Goal: Task Accomplishment & Management: Complete application form

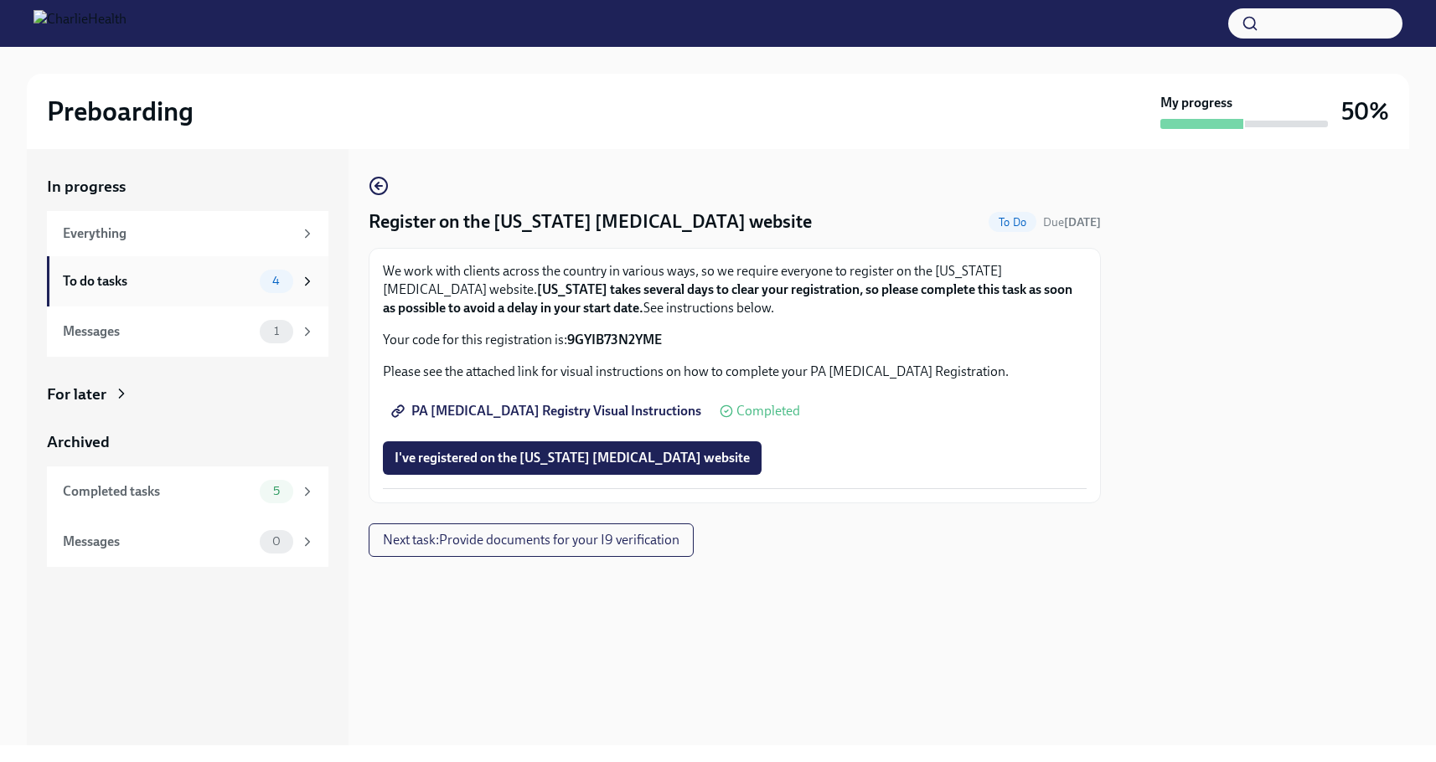
click at [95, 288] on div "To do tasks" at bounding box center [158, 281] width 190 height 18
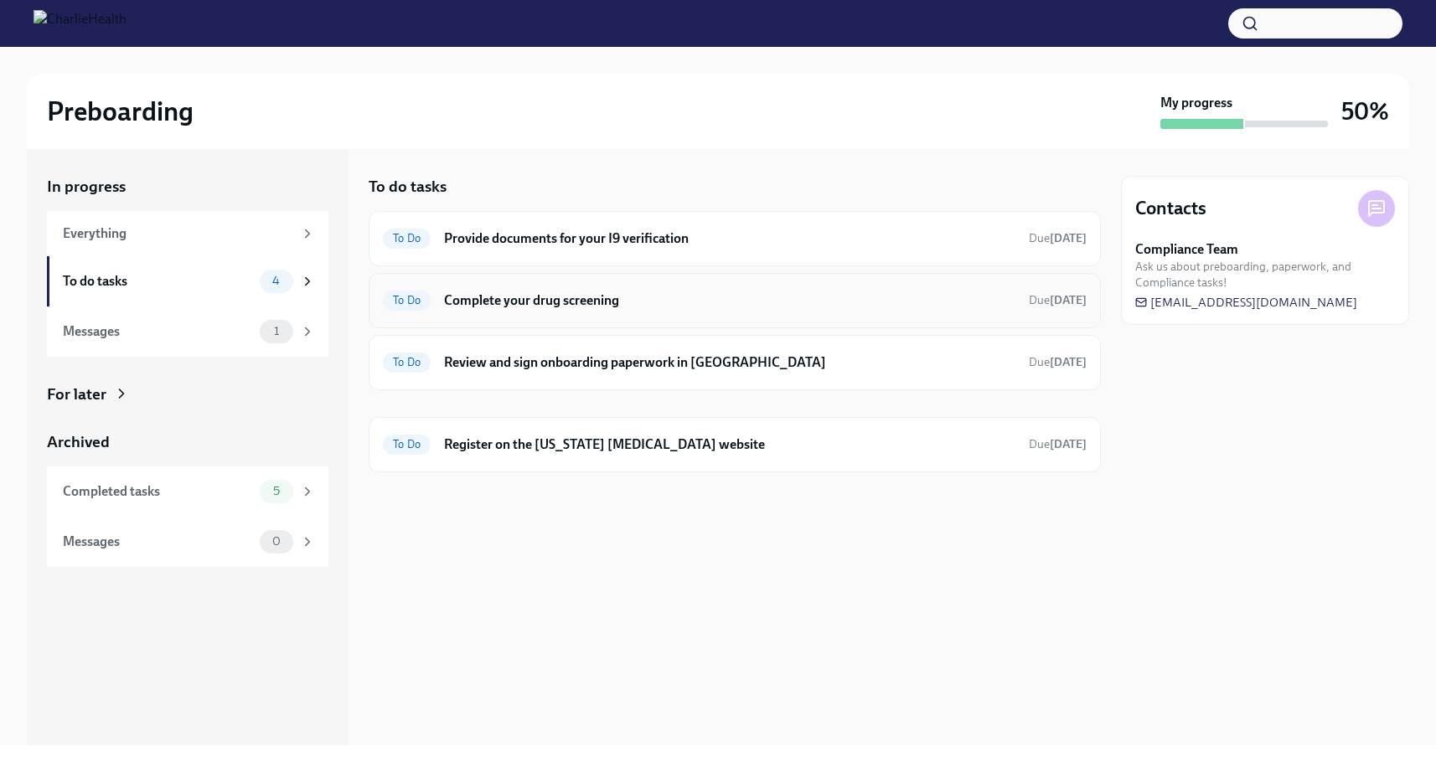
click at [479, 299] on h6 "Complete your drug screening" at bounding box center [729, 300] width 571 height 18
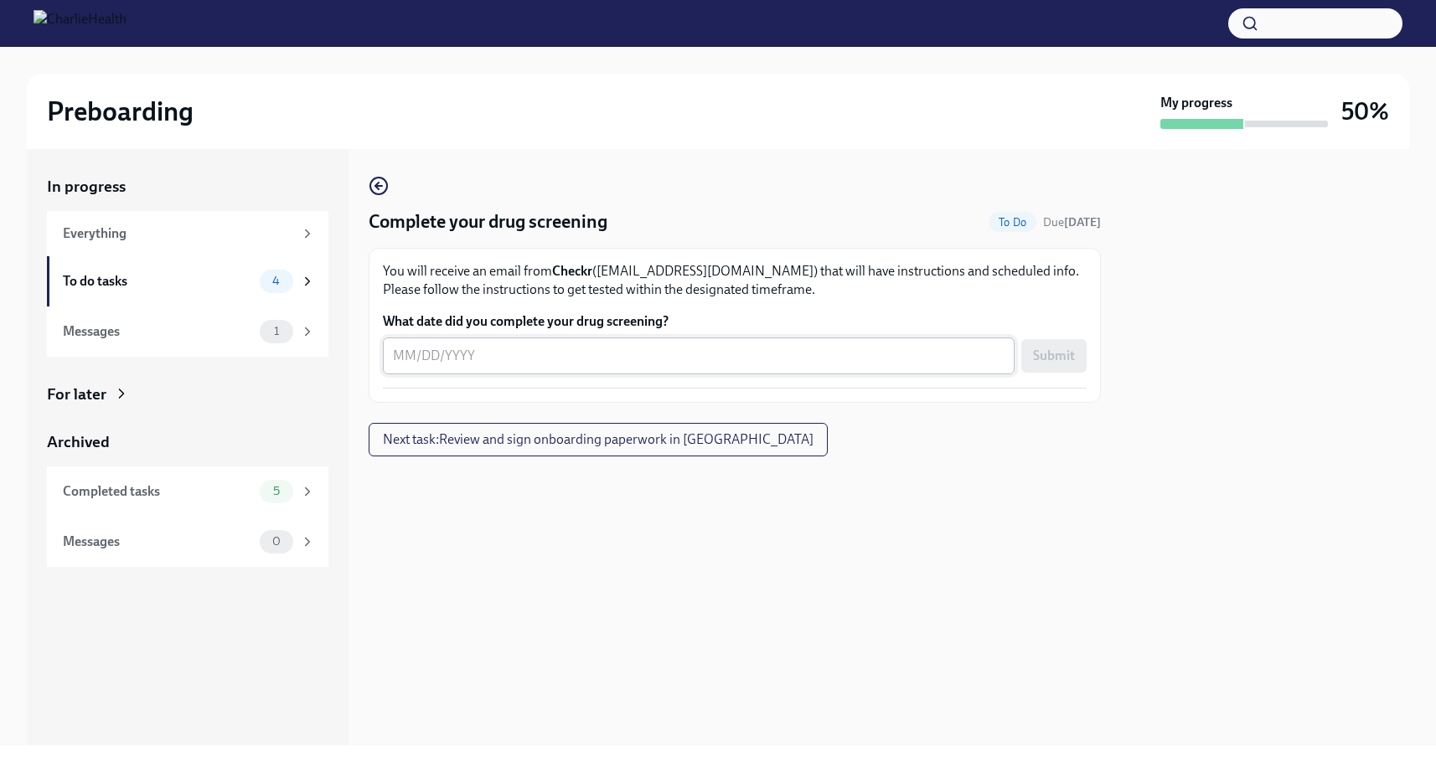
click at [485, 358] on textarea "What date did you complete your drug screening?" at bounding box center [698, 356] width 611 height 20
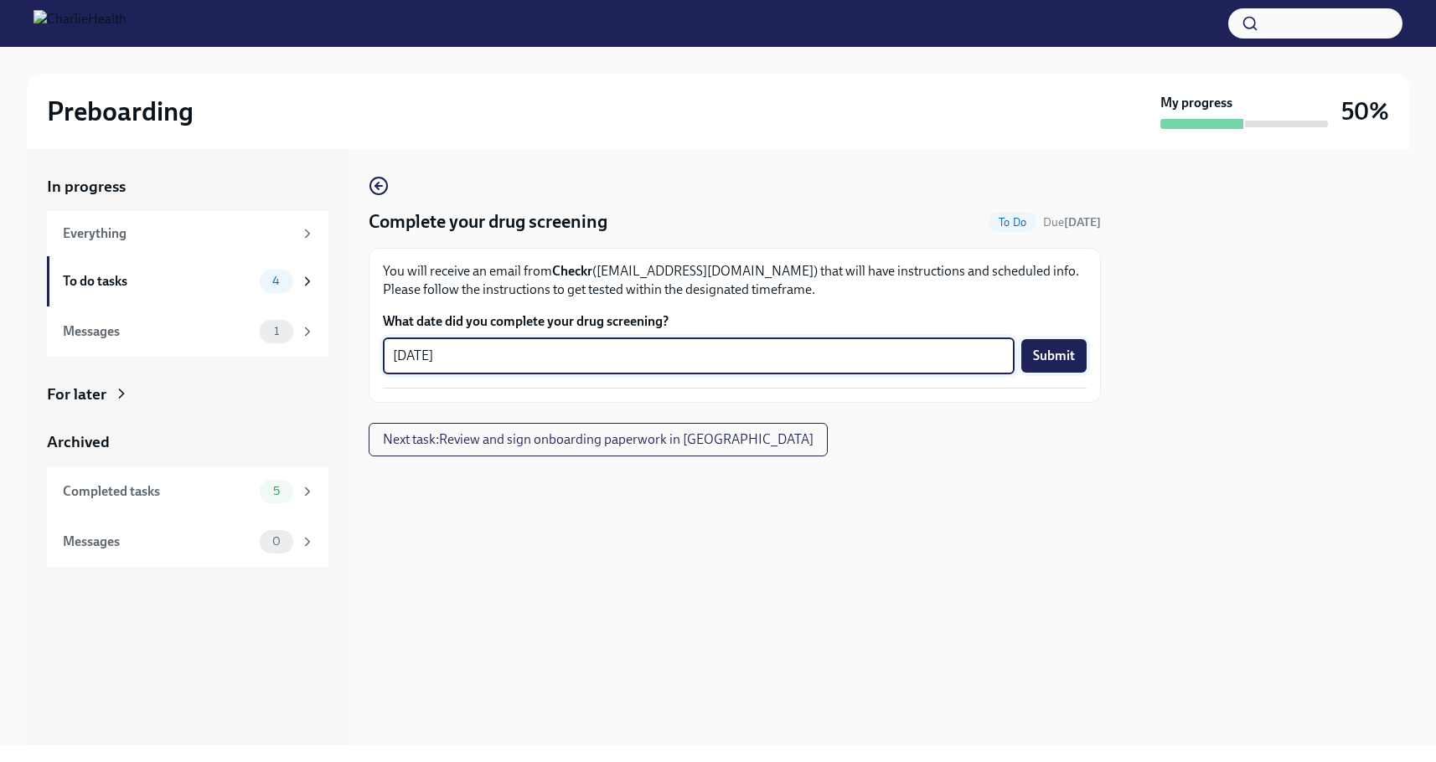
type textarea "[DATE]"
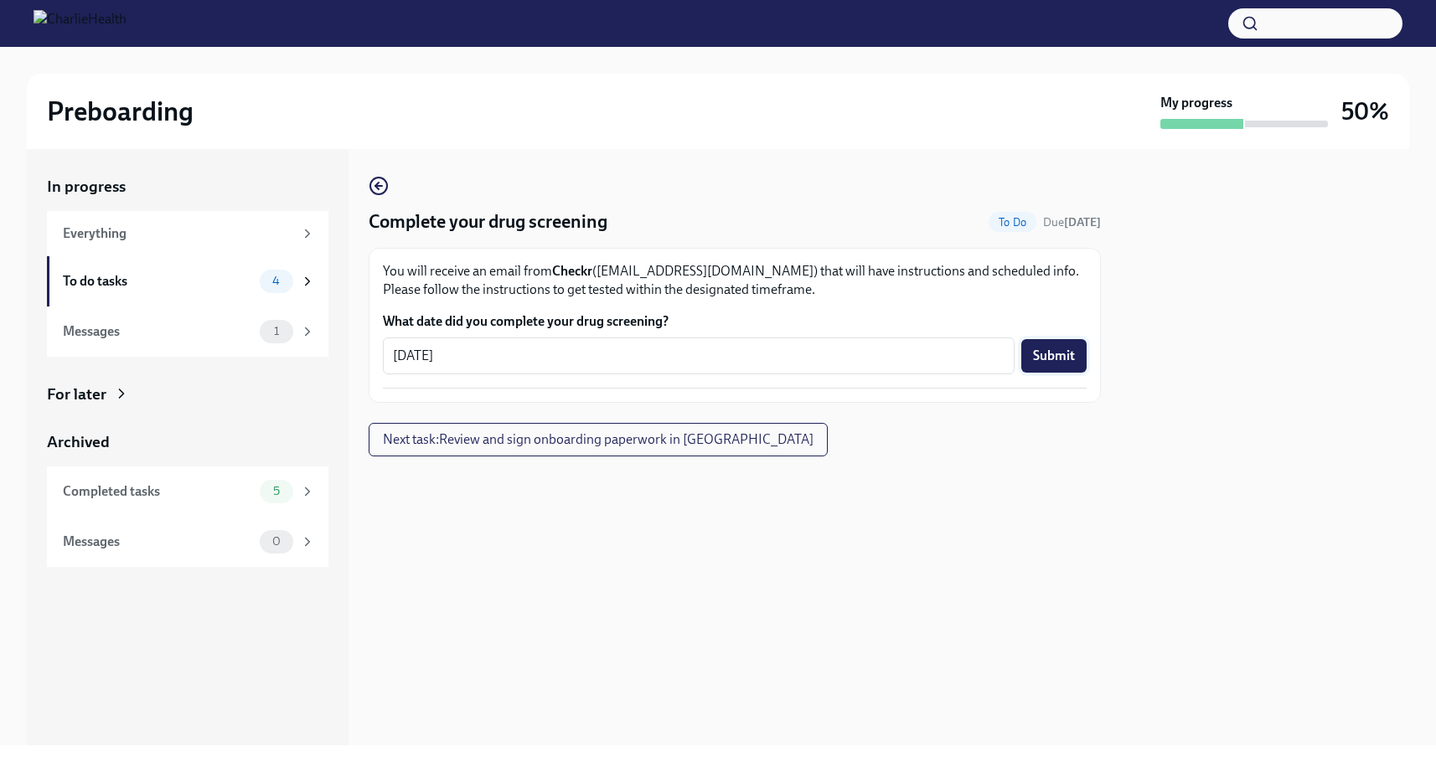
click at [1041, 357] on span "Submit" at bounding box center [1054, 356] width 42 height 17
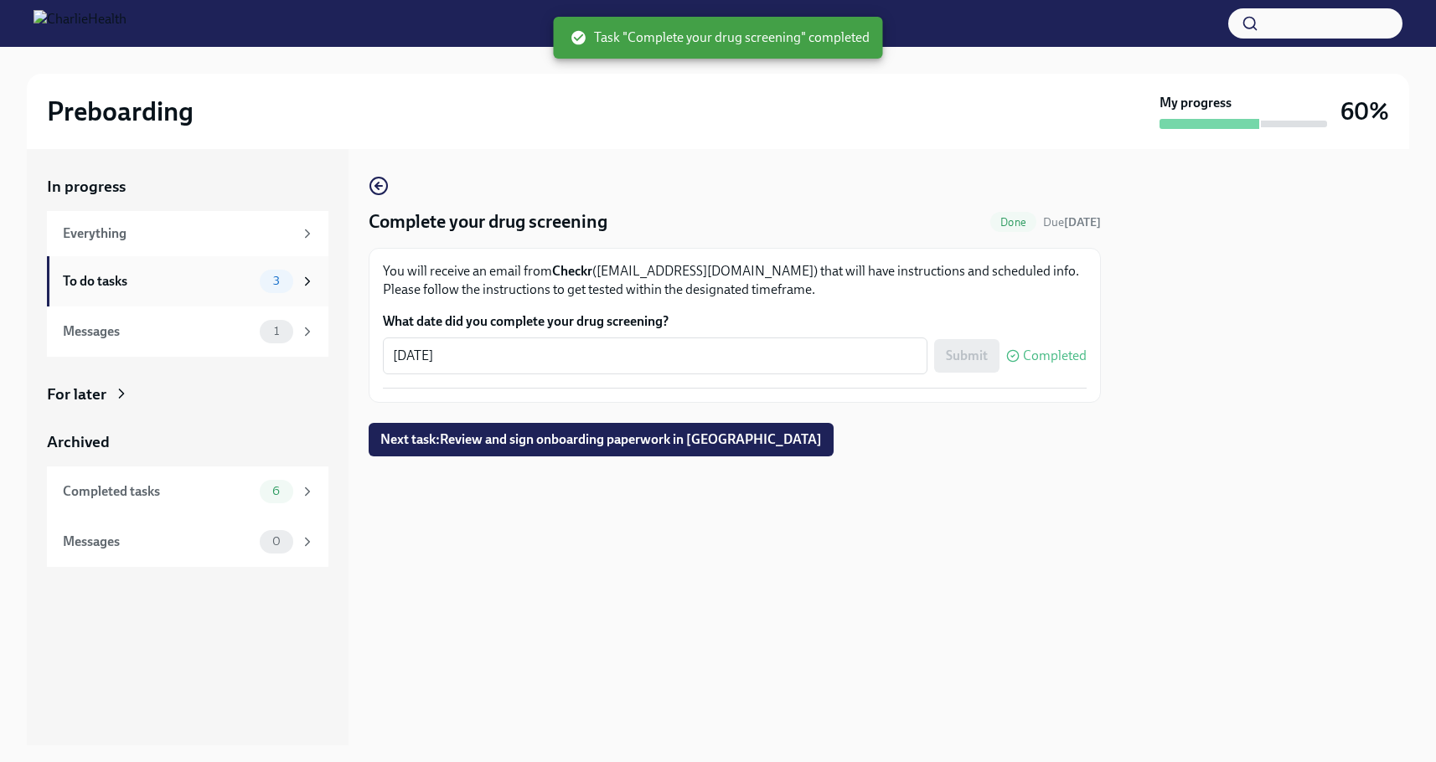
click at [94, 279] on div "To do tasks" at bounding box center [158, 281] width 190 height 18
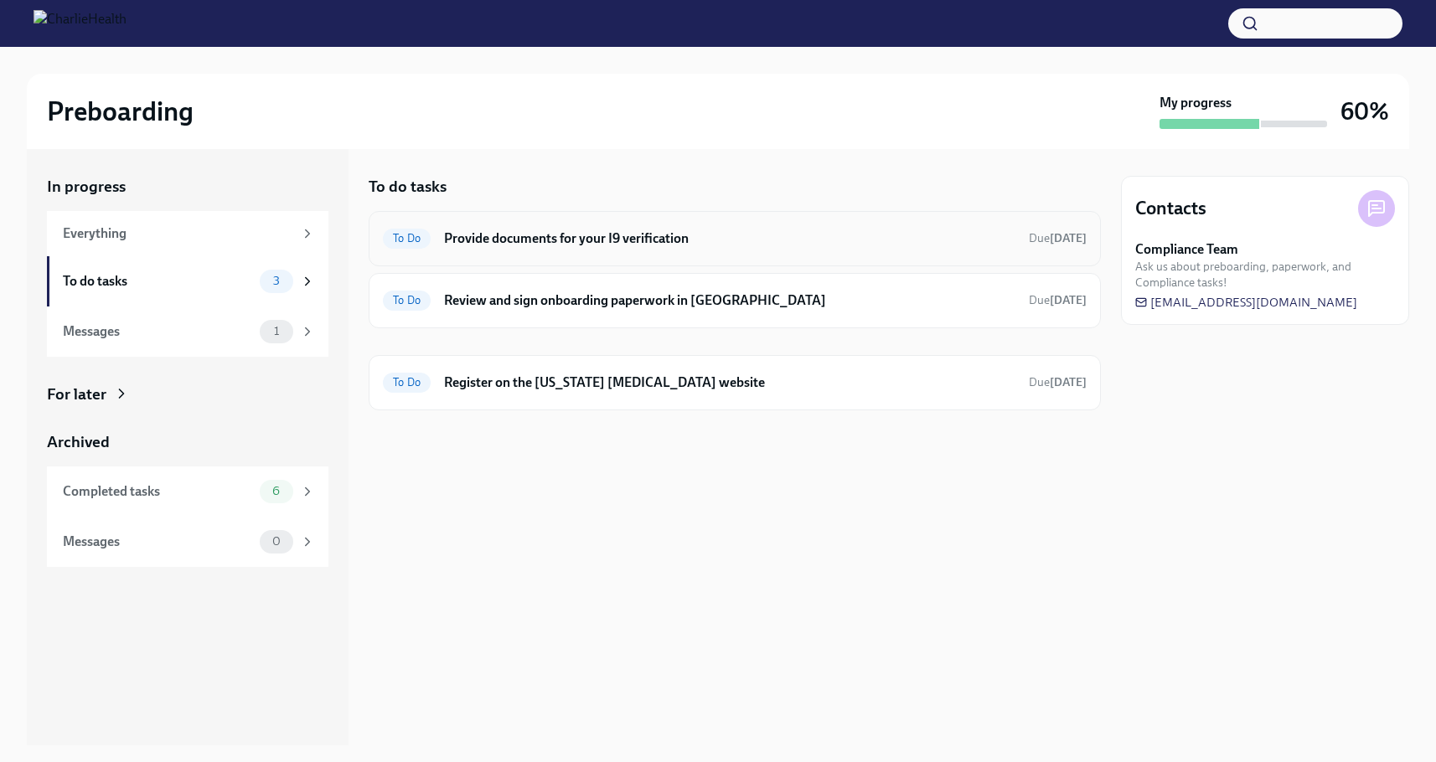
click at [538, 234] on h6 "Provide documents for your I9 verification" at bounding box center [729, 238] width 571 height 18
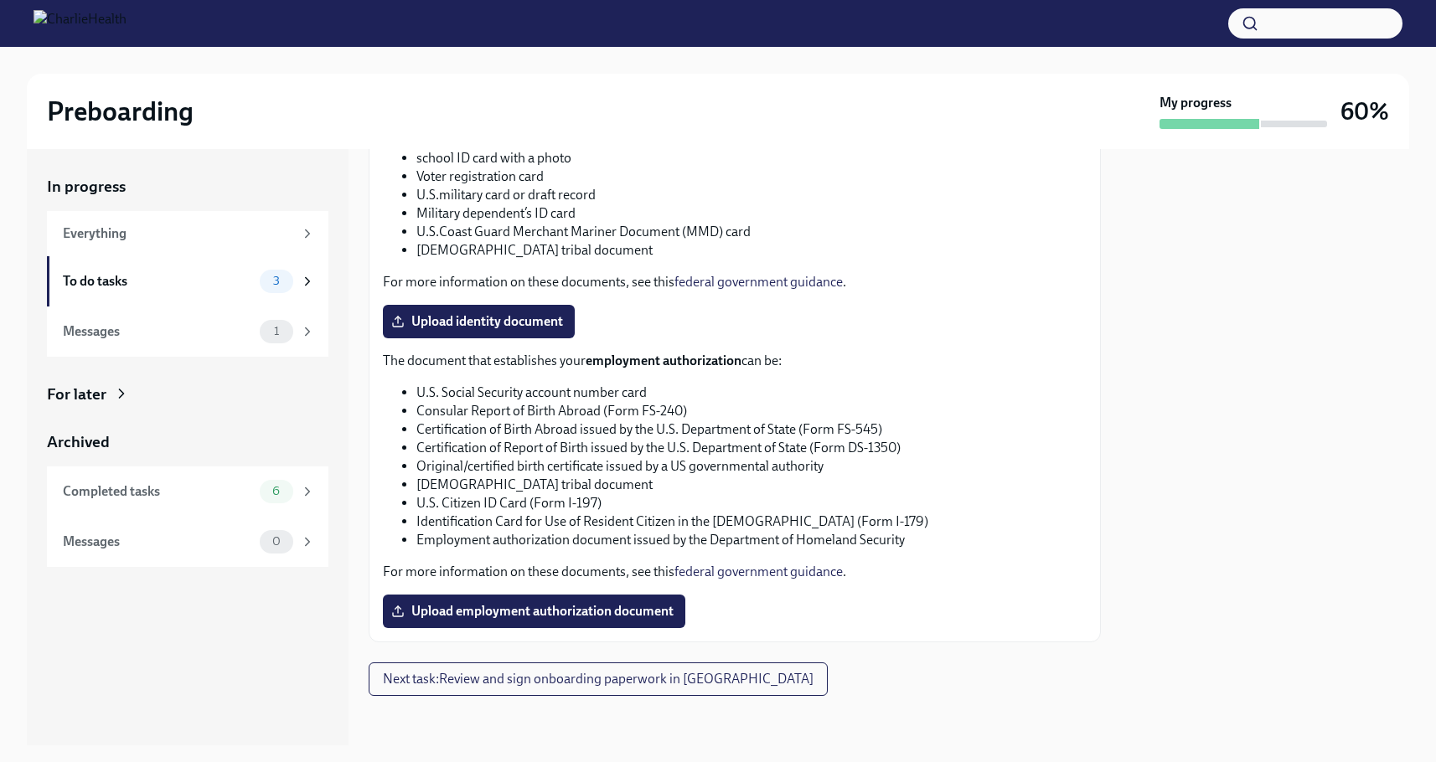
scroll to position [724, 0]
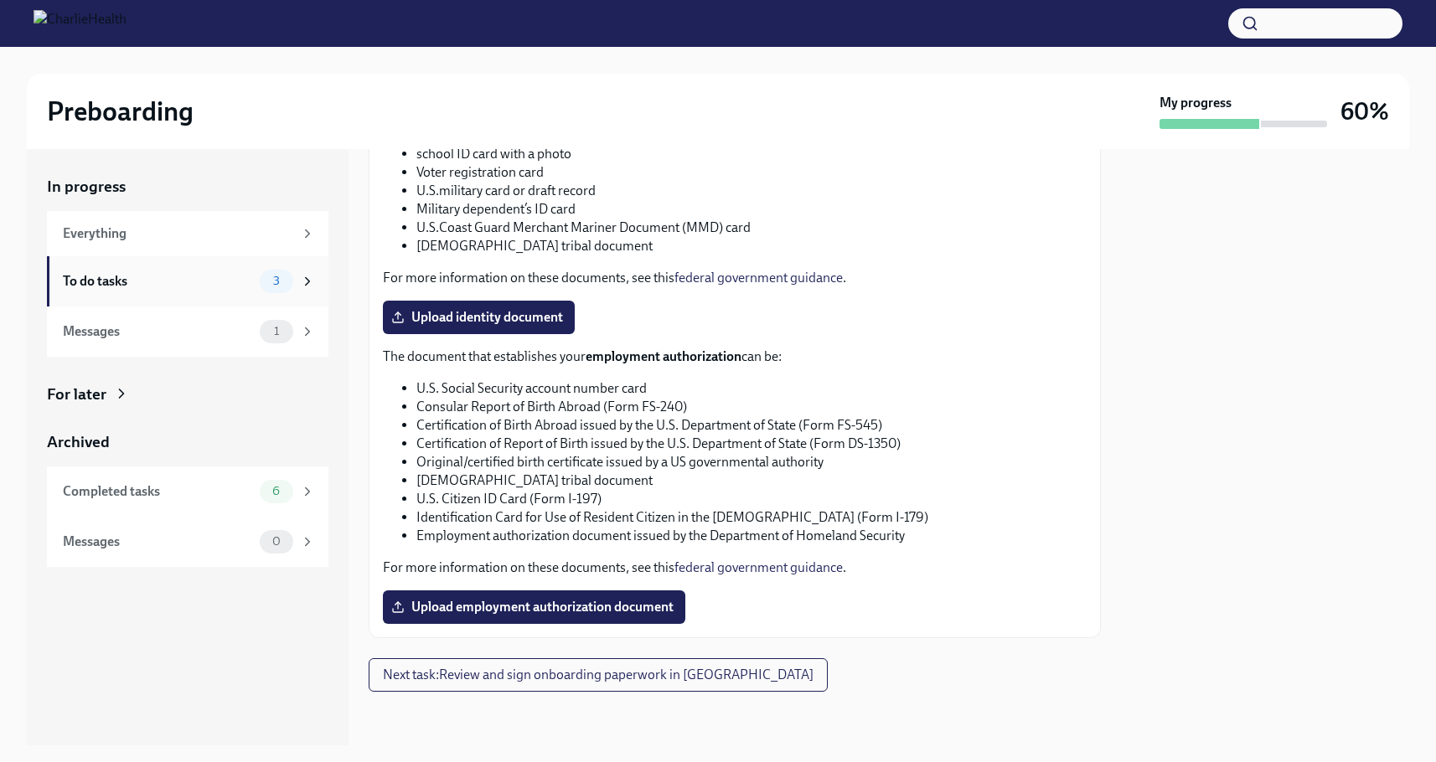
click at [195, 273] on div "To do tasks" at bounding box center [158, 281] width 190 height 18
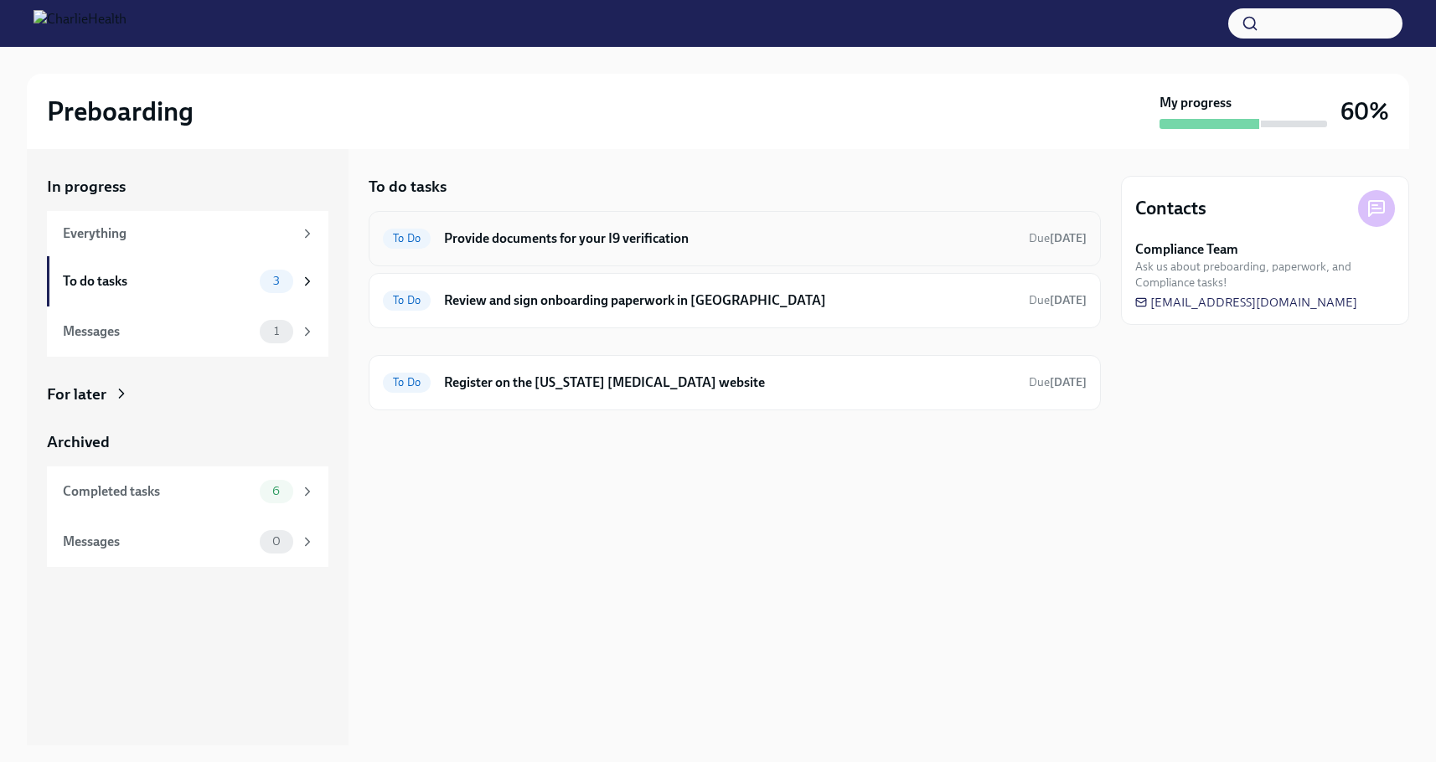
click at [466, 230] on h6 "Provide documents for your I9 verification" at bounding box center [729, 238] width 571 height 18
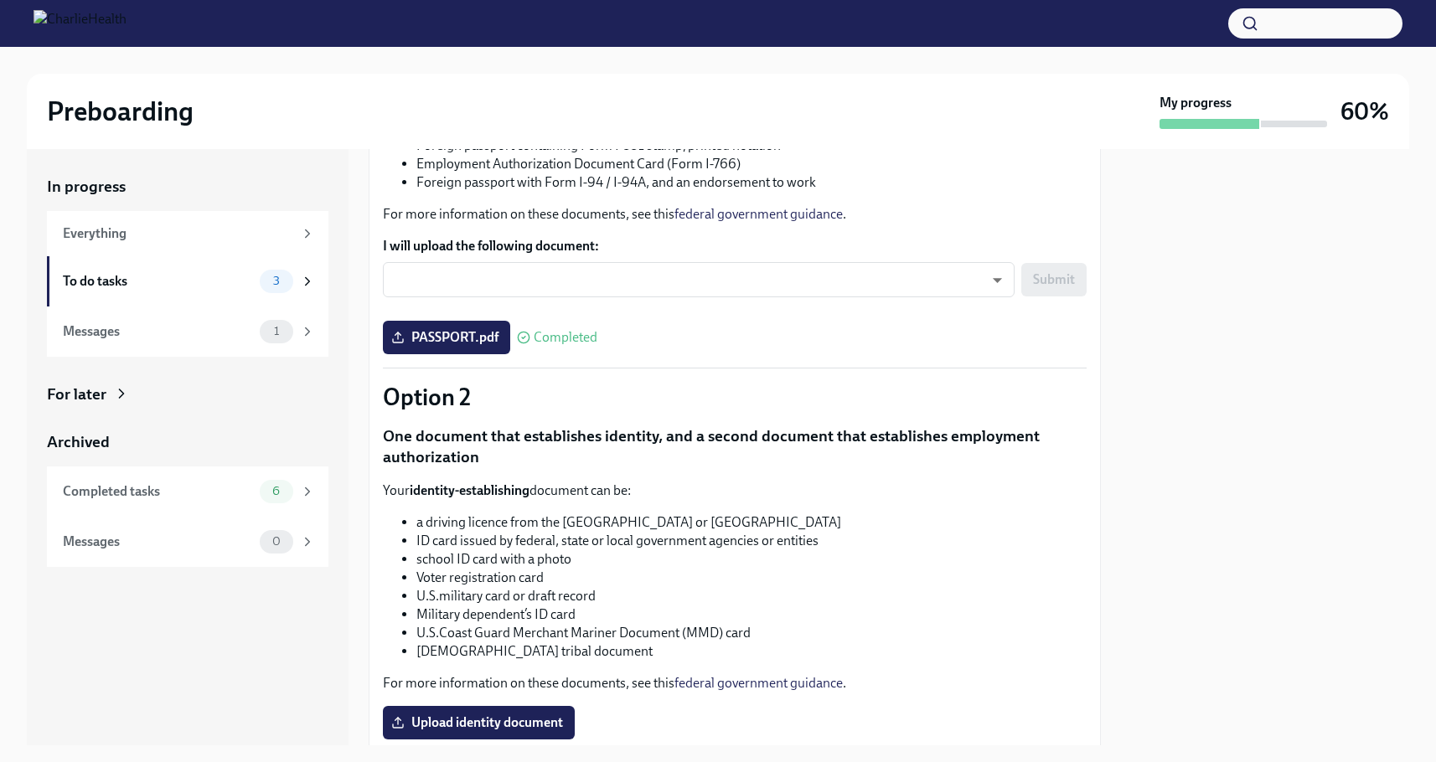
scroll to position [222, 0]
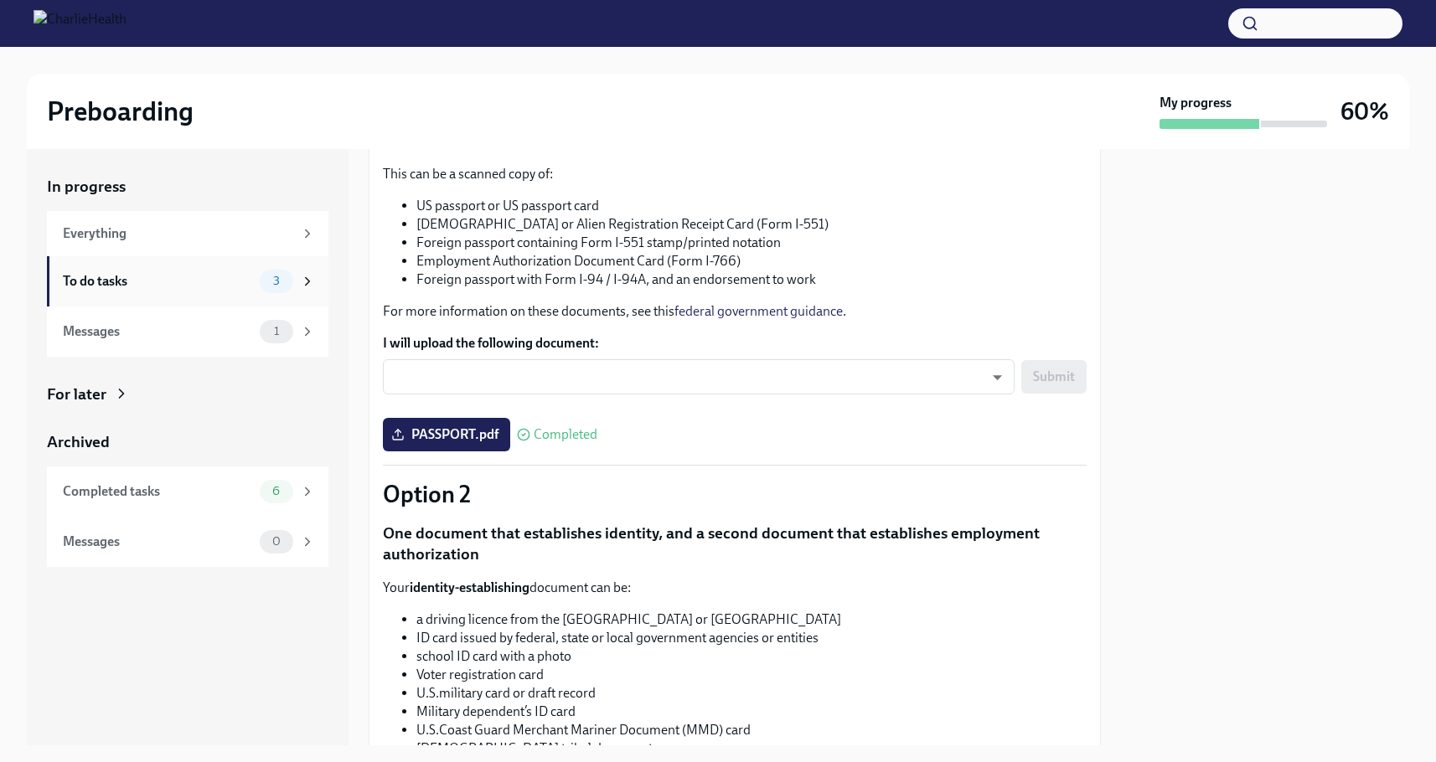
click at [105, 278] on div "To do tasks" at bounding box center [158, 281] width 190 height 18
